Goal: Communication & Community: Ask a question

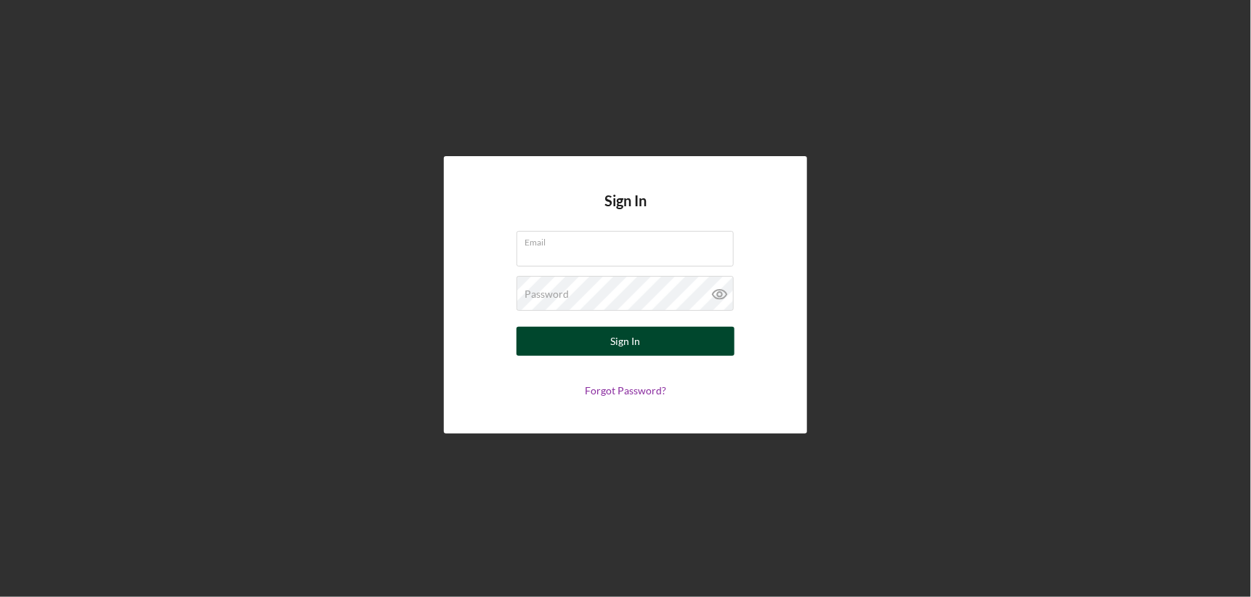
type input "[EMAIL_ADDRESS][DOMAIN_NAME]"
drag, startPoint x: 577, startPoint y: 343, endPoint x: 554, endPoint y: 349, distance: 24.0
click at [577, 342] on button "Sign In" at bounding box center [626, 341] width 218 height 29
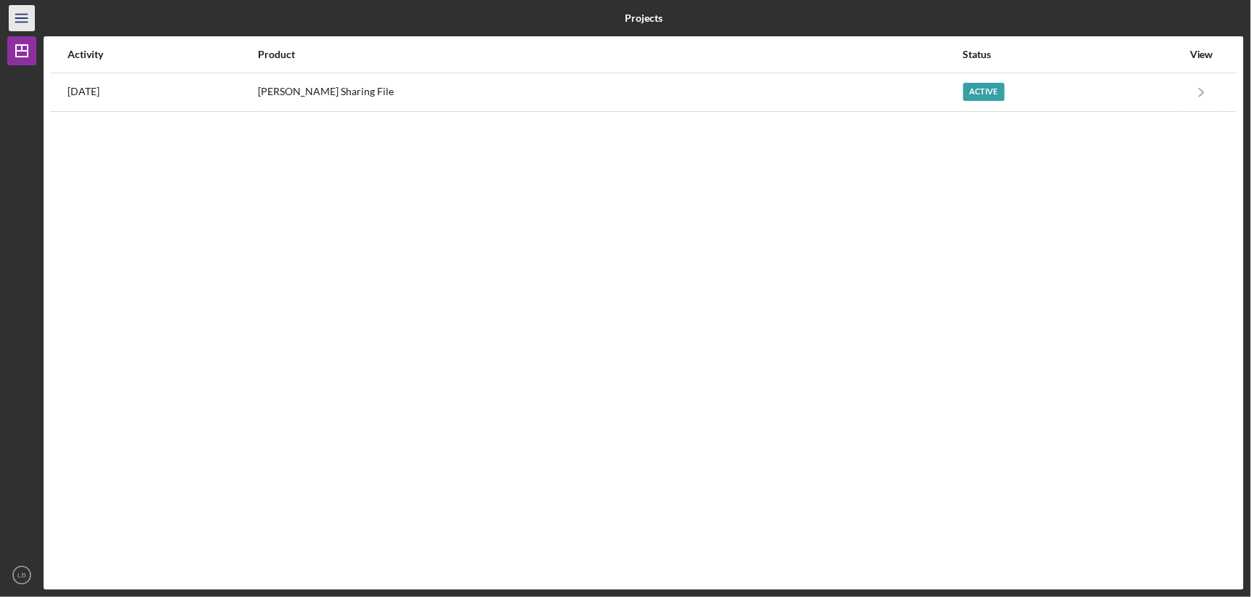
click at [23, 18] on line "button" at bounding box center [21, 18] width 12 height 0
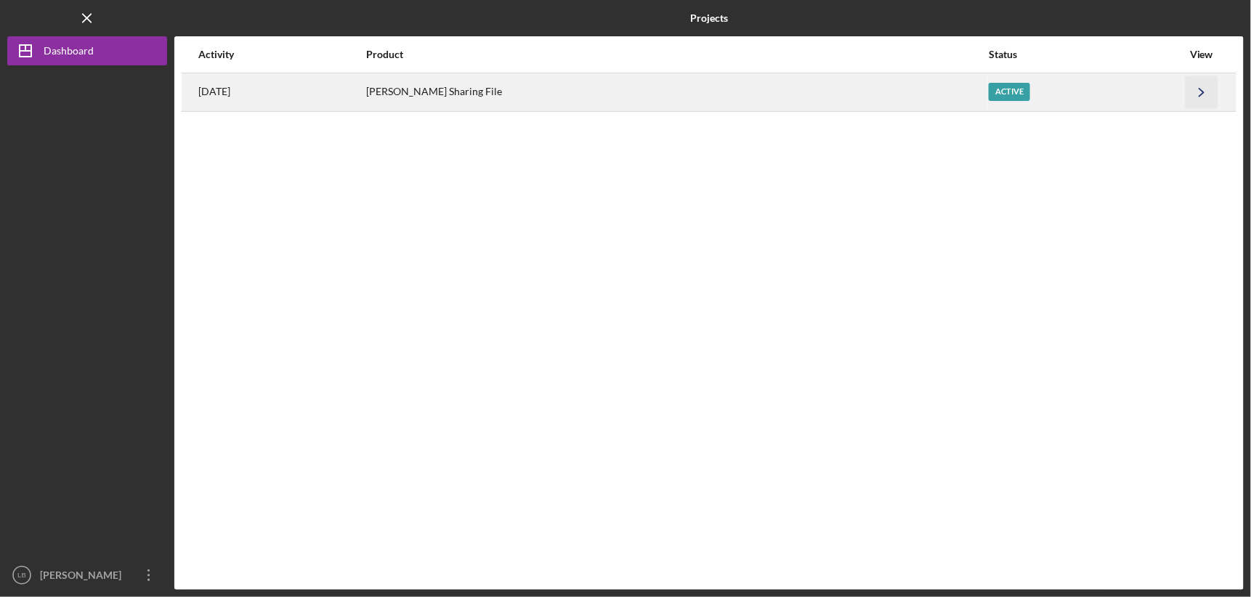
click at [1194, 93] on icon "Icon/Navigate" at bounding box center [1202, 92] width 33 height 33
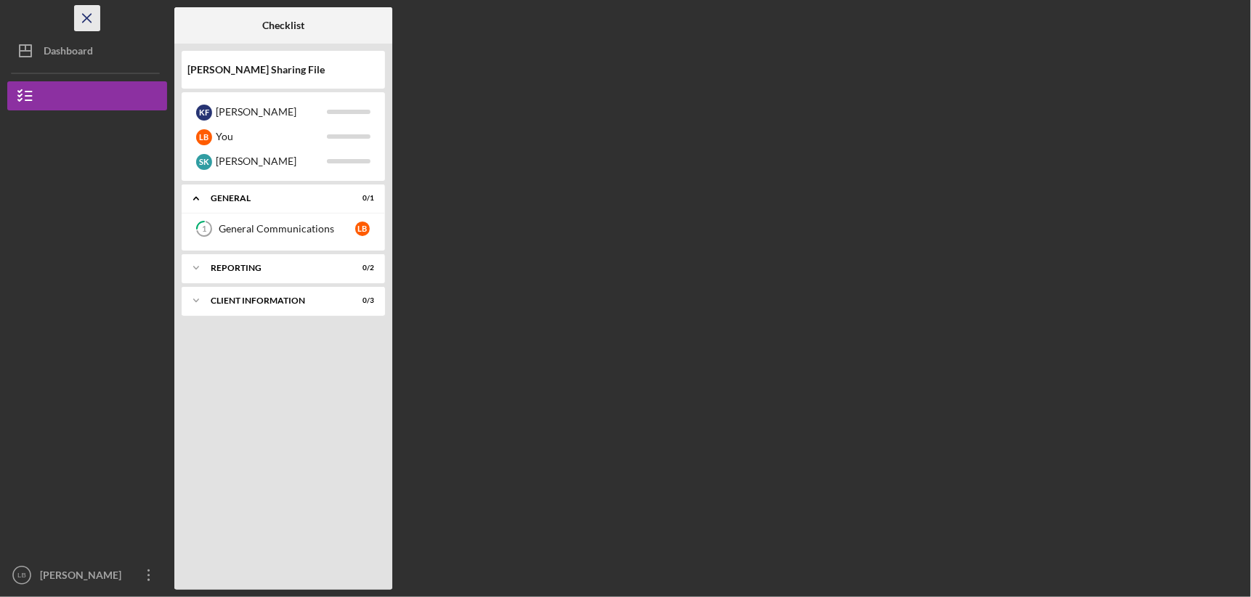
click at [83, 17] on icon "Icon/Menu Close" at bounding box center [87, 18] width 33 height 33
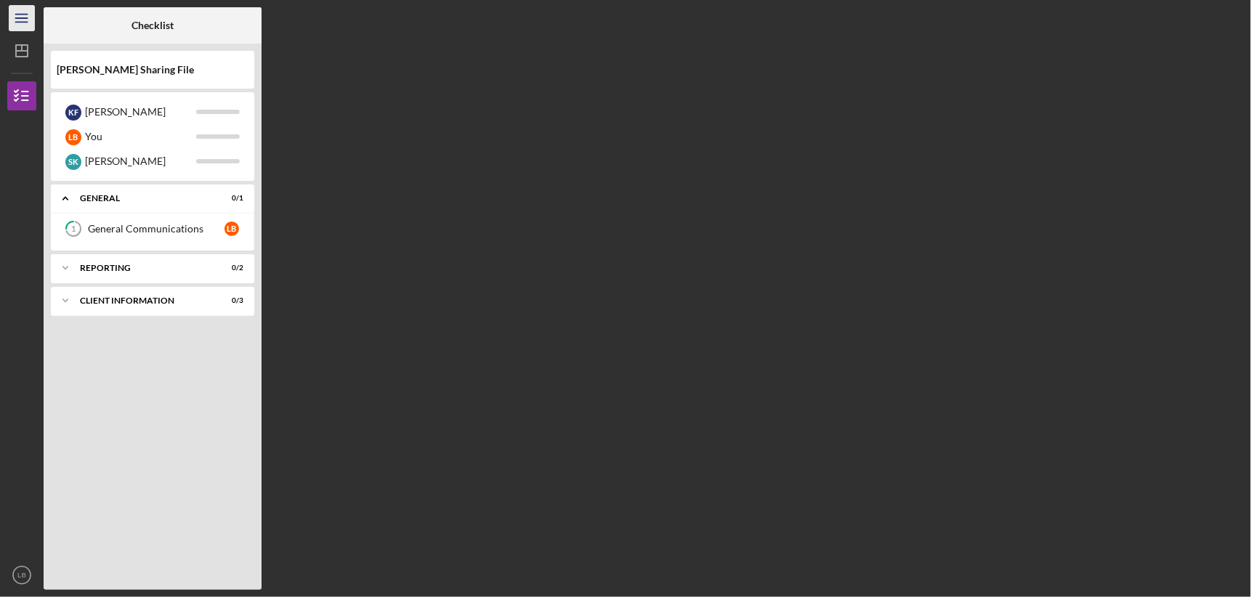
click at [30, 17] on icon "Icon/Menu" at bounding box center [22, 18] width 33 height 33
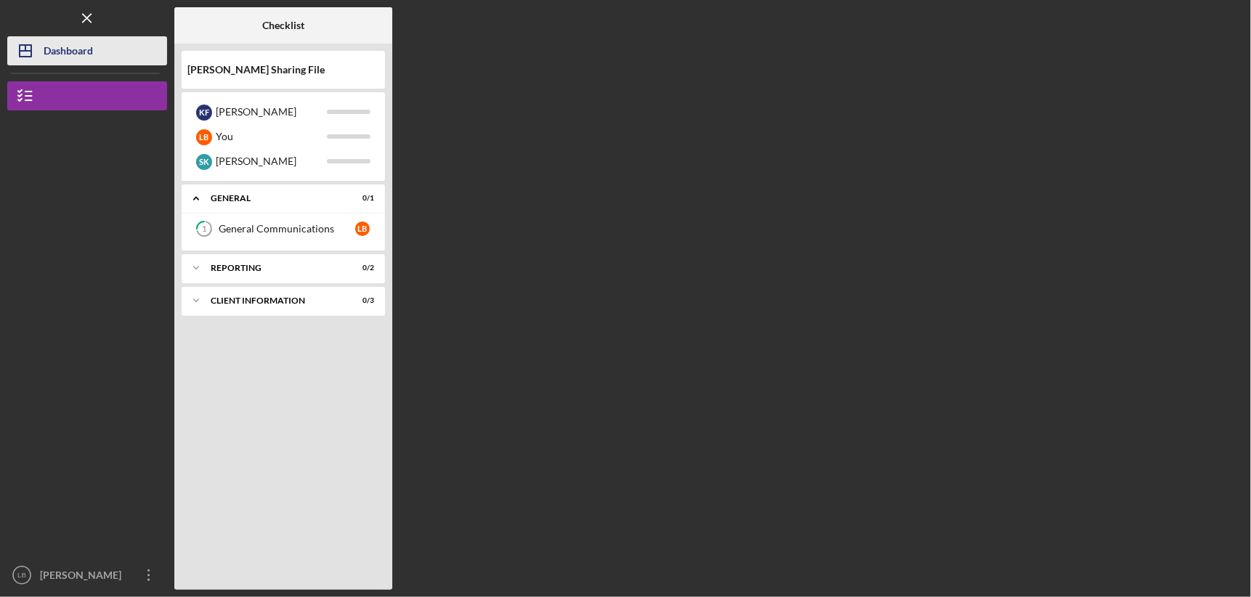
click at [46, 55] on div "Dashboard" at bounding box center [68, 52] width 49 height 33
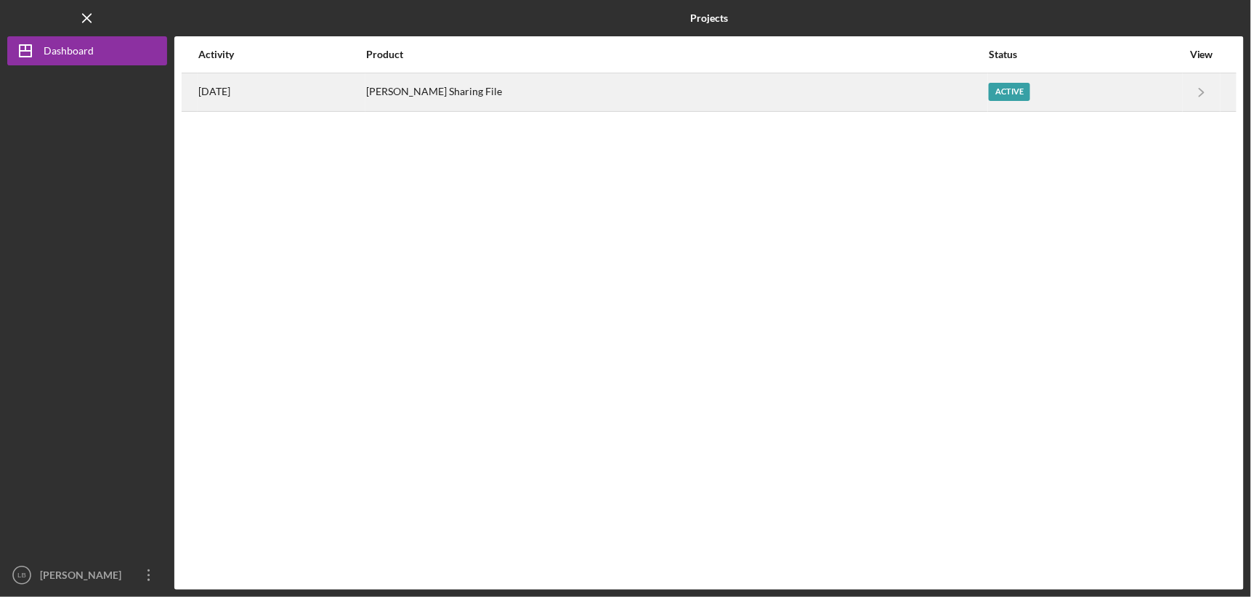
click at [487, 96] on div "[PERSON_NAME] Sharing File" at bounding box center [676, 92] width 621 height 36
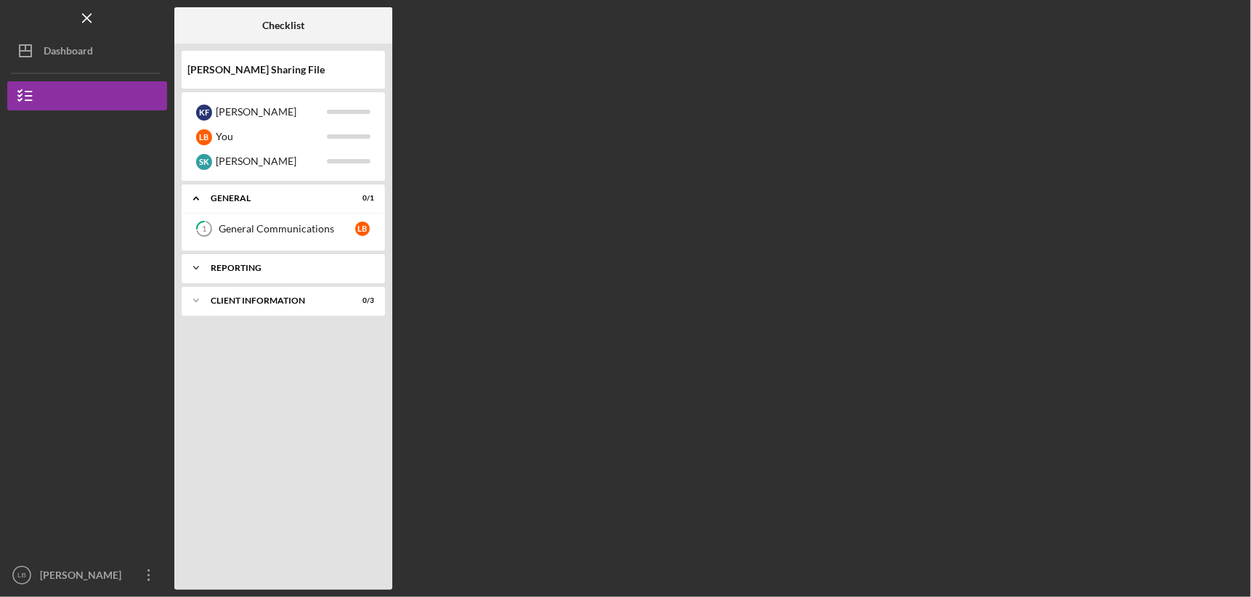
click at [228, 264] on div "Reporting" at bounding box center [289, 268] width 156 height 9
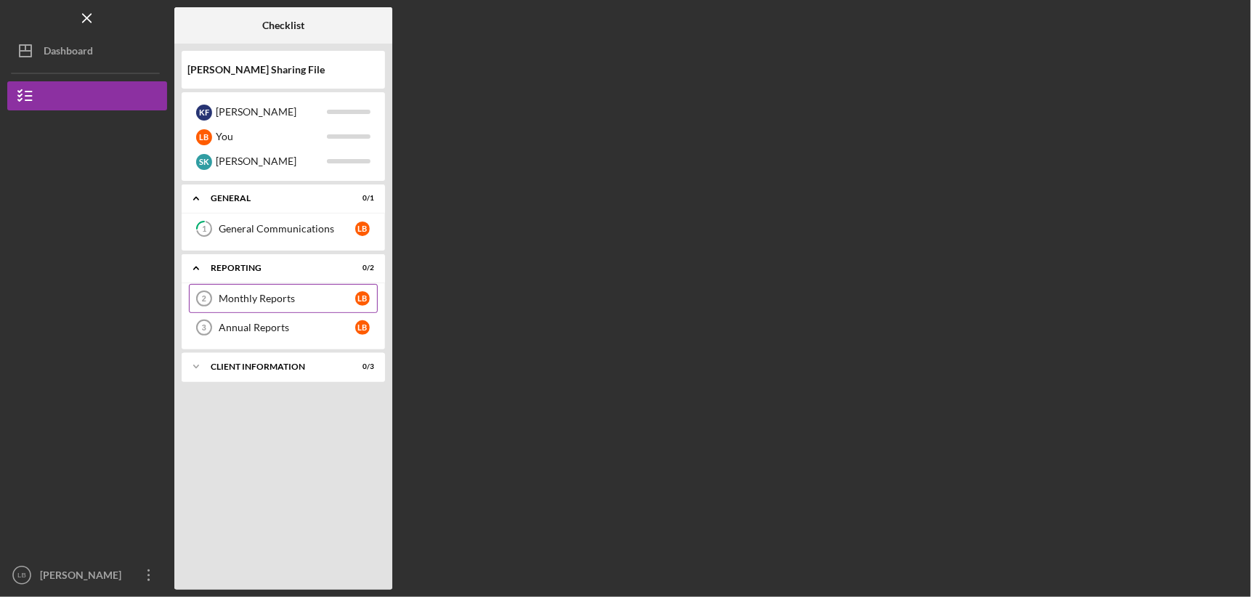
click at [252, 295] on div "Monthly Reports" at bounding box center [287, 299] width 137 height 12
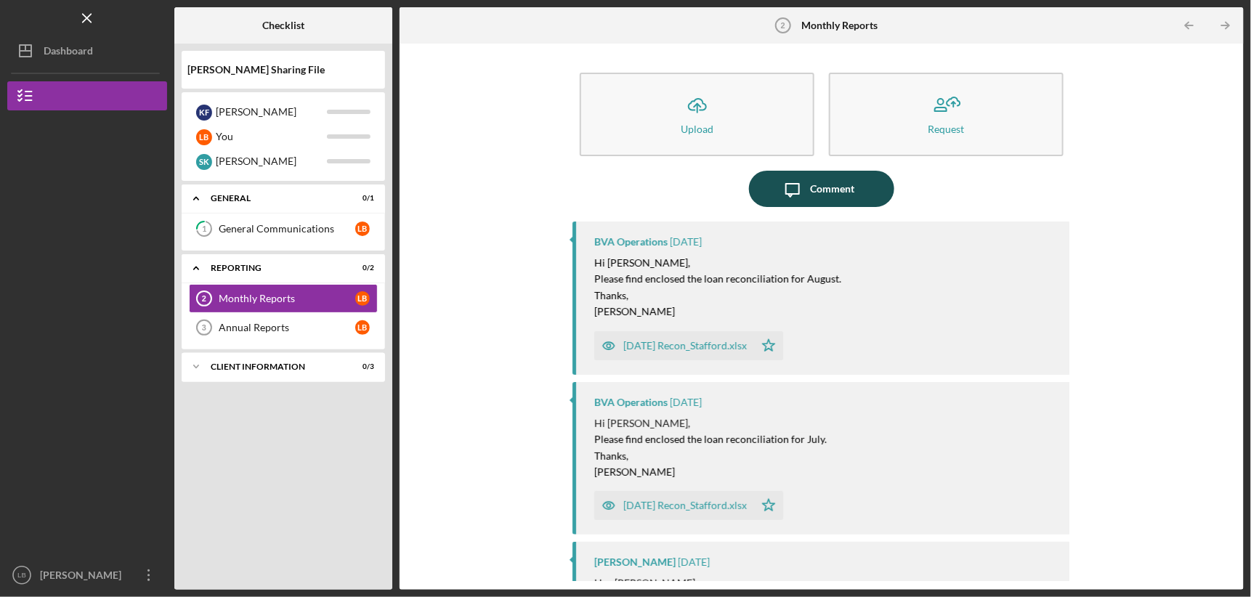
click at [852, 190] on button "Icon/Message Comment" at bounding box center [821, 189] width 145 height 36
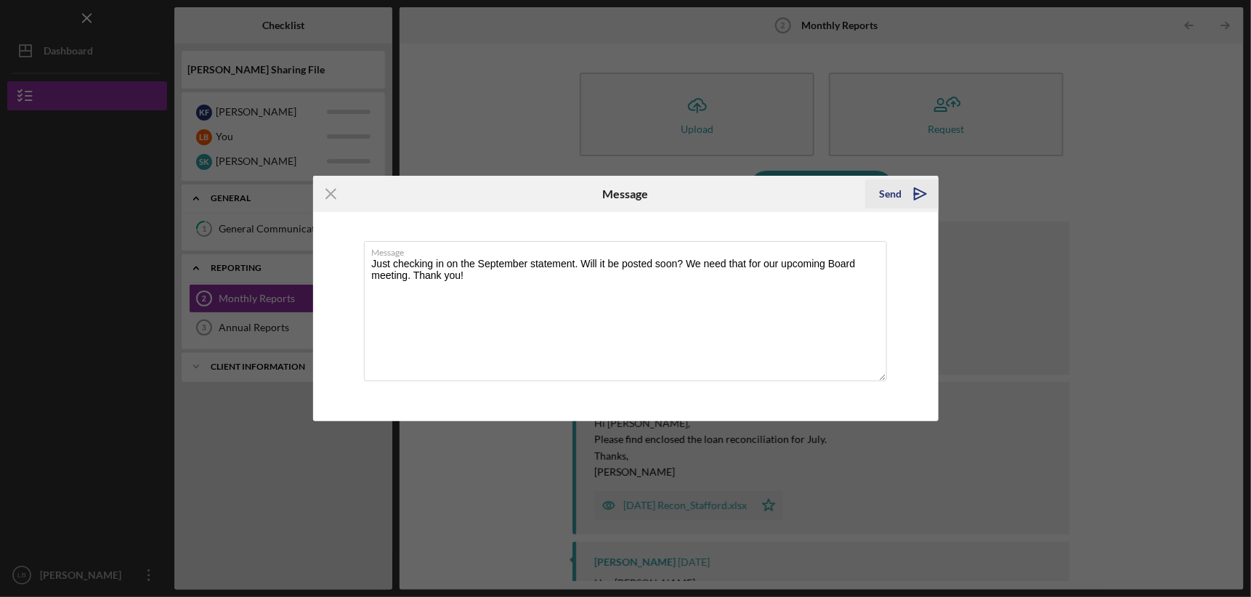
type textarea "Just checking in on the September statement. Will it be posted soon? We need th…"
click at [926, 192] on icon "Icon/icon-invite-send" at bounding box center [920, 194] width 36 height 36
